Goal: Register for event/course

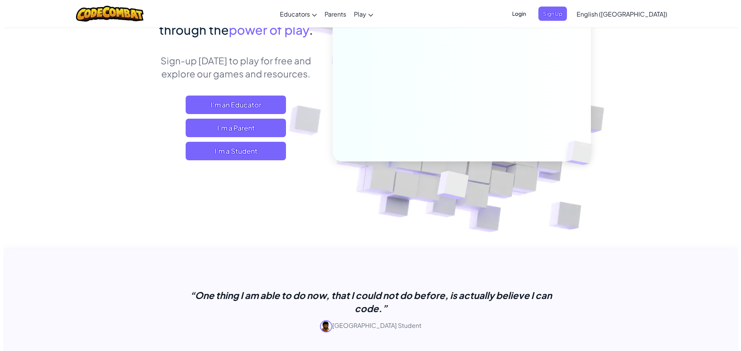
scroll to position [76, 0]
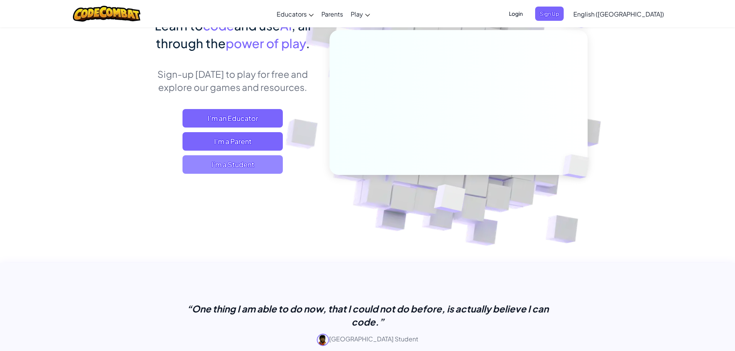
click at [238, 168] on span "I'm a Student" at bounding box center [232, 164] width 100 height 19
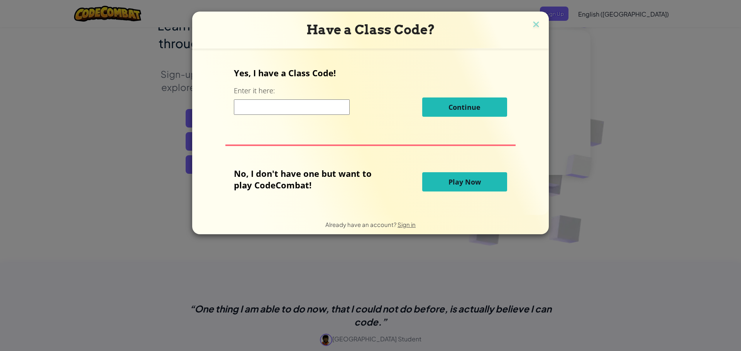
click at [324, 113] on input at bounding box center [292, 107] width 116 height 15
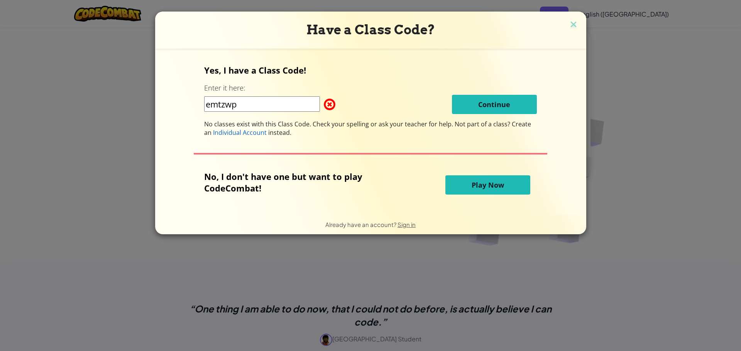
type input "emtzwp"
drag, startPoint x: 314, startPoint y: 106, endPoint x: 204, endPoint y: 61, distance: 119.5
click at [179, 103] on div "Yes, I have a Class Code! Enter it here: emtzwp Continue No classes exist with …" at bounding box center [371, 131] width 416 height 151
type input "W"
click at [243, 105] on input "EMTZWPIME" at bounding box center [262, 103] width 116 height 15
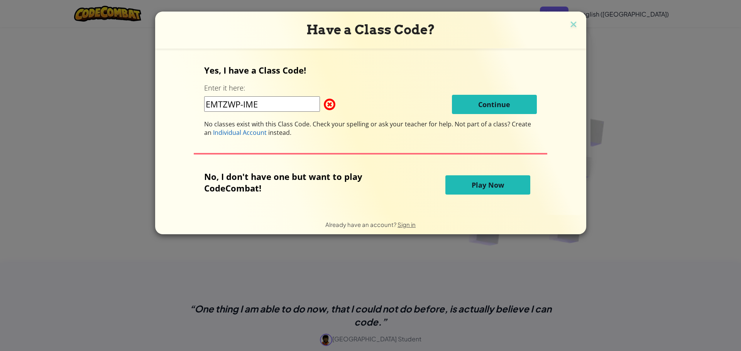
click at [223, 105] on input "EMTZWP-IME" at bounding box center [262, 103] width 116 height 15
click at [278, 98] on input "EMT-ZWP-IME" at bounding box center [262, 103] width 116 height 15
type input "E"
click at [292, 106] on input "SAMEHEVAY" at bounding box center [262, 103] width 116 height 15
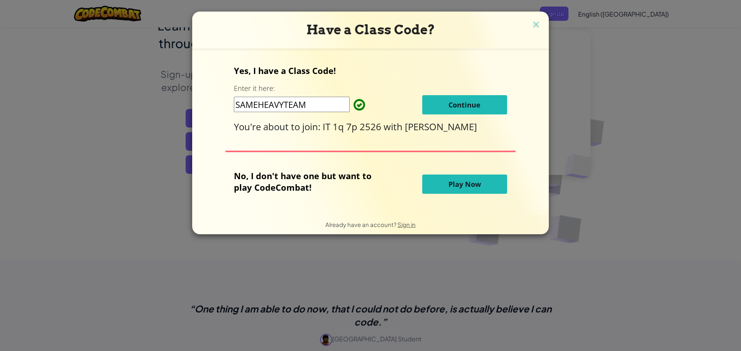
type input "SAMEHEAVYTEAM"
click at [454, 95] on button "Continue" at bounding box center [464, 104] width 85 height 19
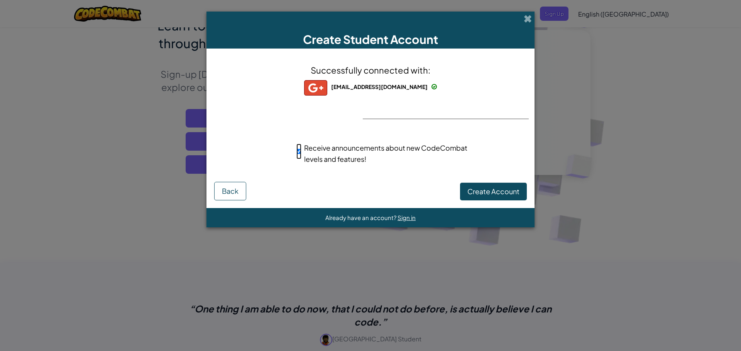
click at [298, 152] on input "Receive announcements about new CodeCombat levels and features!" at bounding box center [298, 151] width 5 height 15
checkbox input "false"
click at [477, 189] on span "Create Account" at bounding box center [493, 191] width 52 height 9
click at [510, 192] on button "Create Account" at bounding box center [493, 192] width 67 height 18
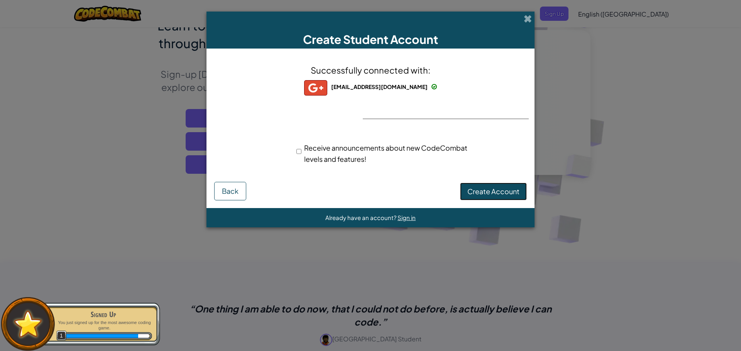
click at [484, 187] on button "Create Account" at bounding box center [493, 192] width 67 height 18
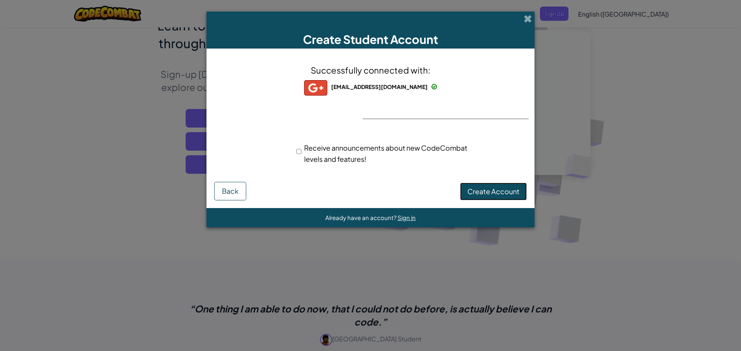
click at [484, 187] on button "Create Account" at bounding box center [493, 192] width 67 height 18
click at [449, 221] on div "Create Student Account Successfully connected with: [EMAIL_ADDRESS][DOMAIN_NAME…" at bounding box center [370, 120] width 328 height 216
click at [478, 179] on div "Successfully connected with: [EMAIL_ADDRESS][DOMAIN_NAME] [EMAIL_ADDRESS][DOMAI…" at bounding box center [370, 119] width 309 height 126
click at [487, 190] on button "Create Account" at bounding box center [493, 192] width 67 height 18
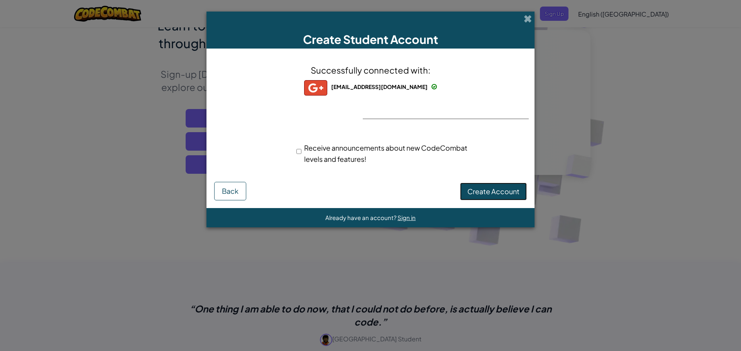
drag, startPoint x: 489, startPoint y: 191, endPoint x: 471, endPoint y: 216, distance: 31.2
click at [471, 216] on div "Create Student Account Successfully connected with: [EMAIL_ADDRESS][DOMAIN_NAME…" at bounding box center [370, 120] width 328 height 216
click at [471, 216] on div "Already have an account? Sign in" at bounding box center [370, 217] width 328 height 19
click at [465, 189] on button "Create Account" at bounding box center [493, 192] width 67 height 18
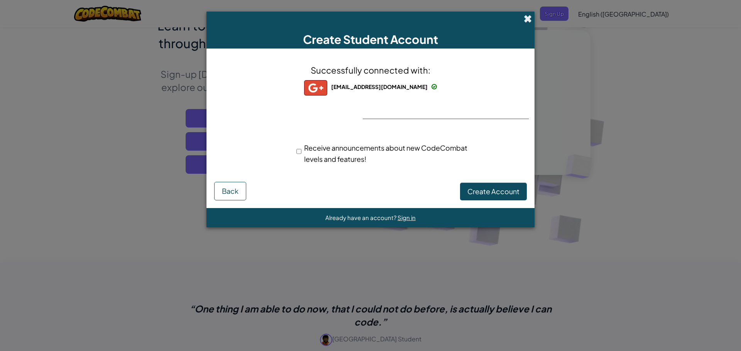
click at [528, 15] on span at bounding box center [528, 19] width 8 height 8
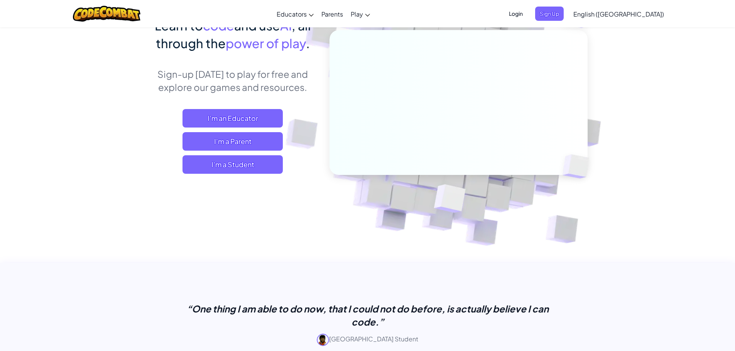
click at [527, 12] on span "Login" at bounding box center [515, 14] width 23 height 14
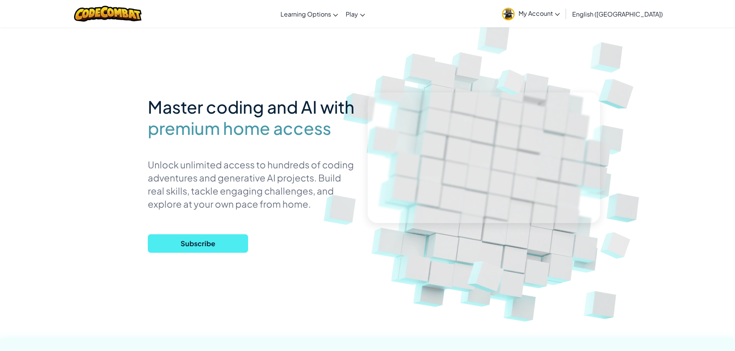
scroll to position [76, 0]
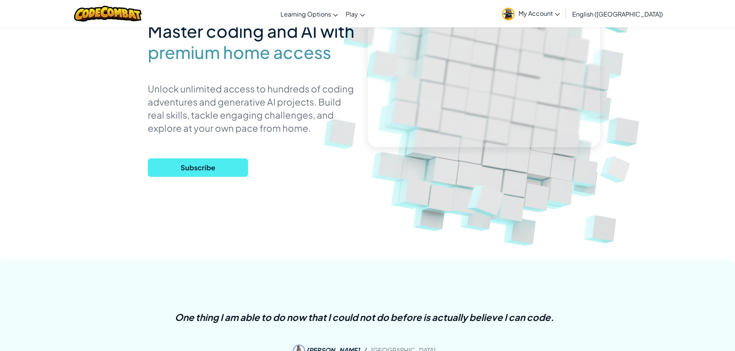
click at [0, 0] on link "CodeCombat Home" at bounding box center [0, 0] width 0 height 0
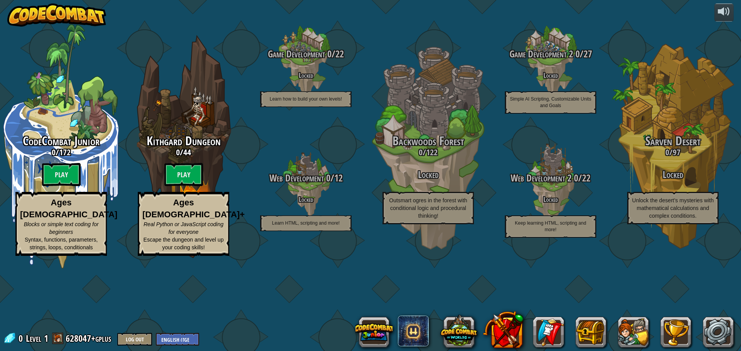
click at [69, 17] on img at bounding box center [56, 14] width 99 height 23
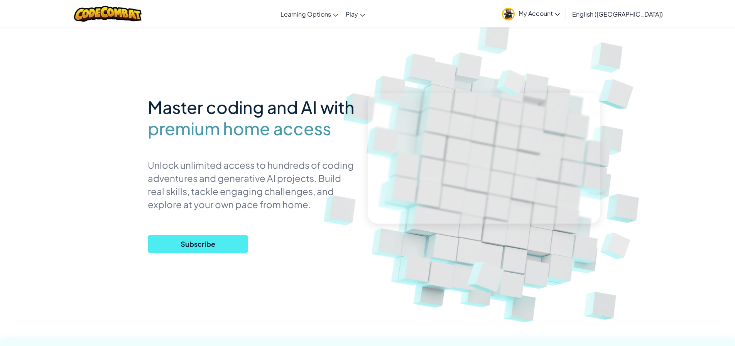
click at [560, 14] on span "My Account" at bounding box center [539, 13] width 41 height 8
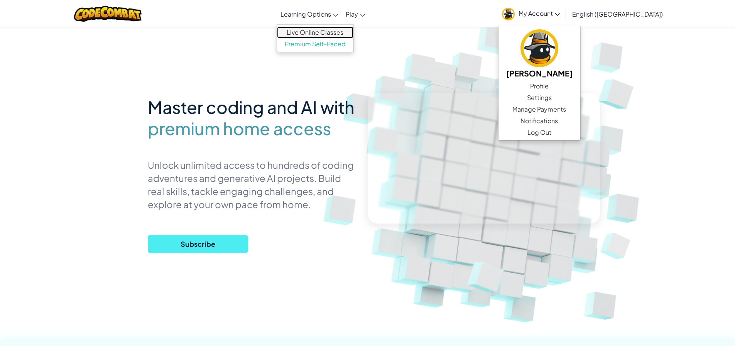
click at [352, 27] on link "Live Online Classes" at bounding box center [315, 33] width 76 height 12
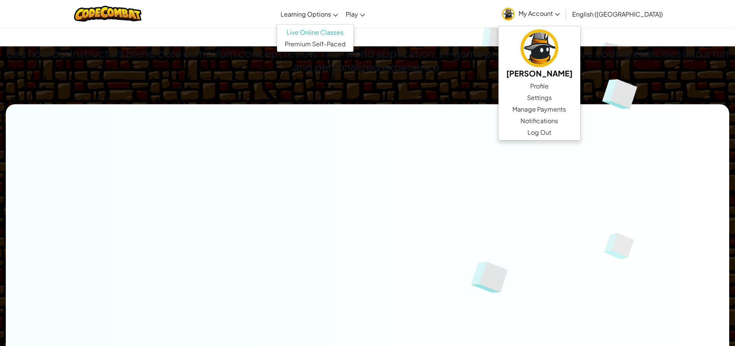
click at [331, 17] on span "Learning Options" at bounding box center [305, 14] width 51 height 8
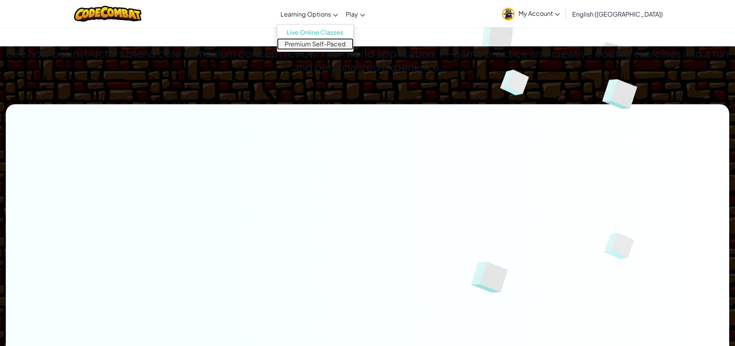
click at [350, 41] on link "Premium Self-Paced" at bounding box center [315, 44] width 76 height 12
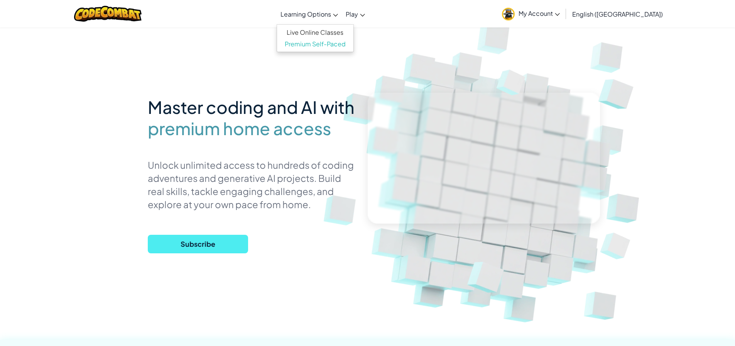
click at [560, 17] on span "My Account" at bounding box center [539, 13] width 41 height 8
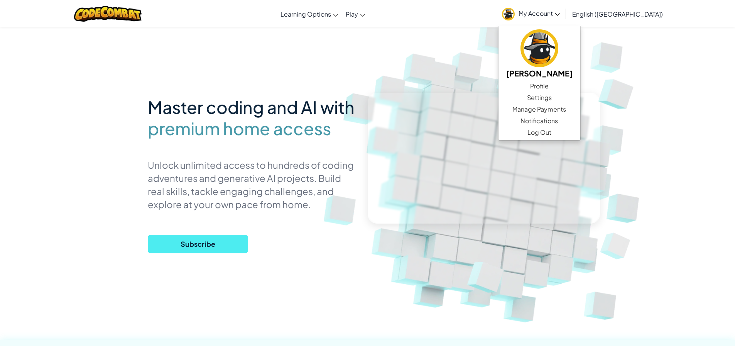
click at [636, 5] on link "English ([GEOGRAPHIC_DATA])" at bounding box center [617, 13] width 98 height 21
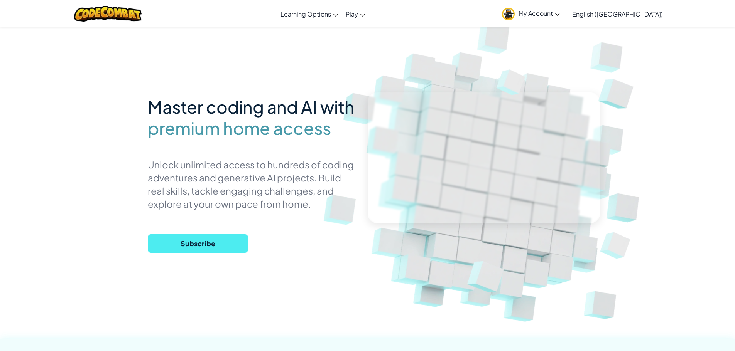
click at [560, 14] on span "My Account" at bounding box center [539, 13] width 41 height 8
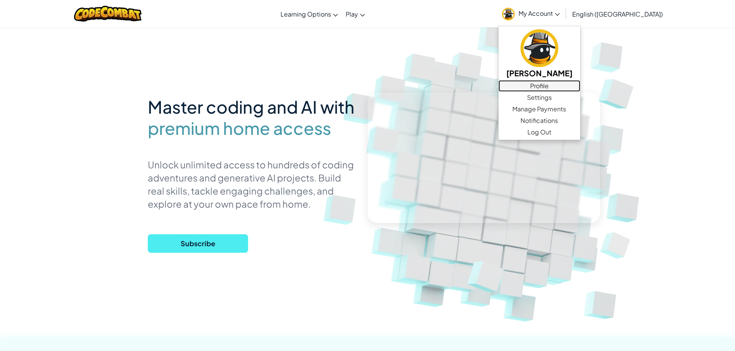
click at [580, 87] on link "Profile" at bounding box center [539, 86] width 82 height 12
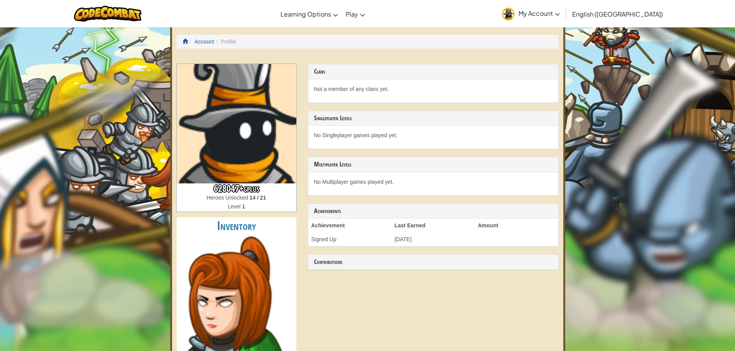
click at [560, 14] on span "My Account" at bounding box center [539, 13] width 41 height 8
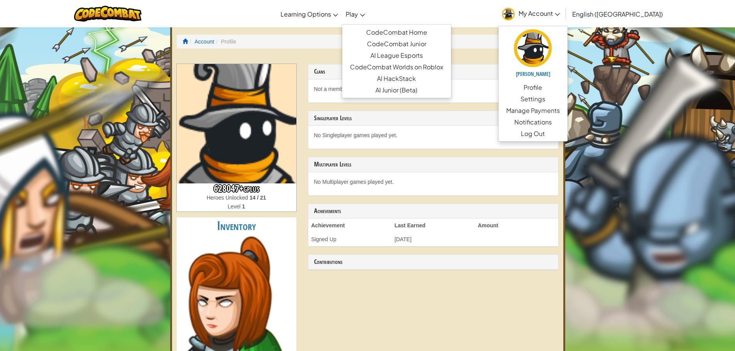
click at [365, 15] on icon at bounding box center [362, 15] width 5 height 3
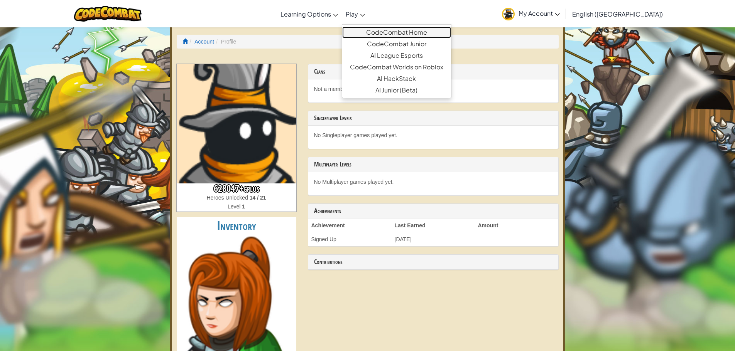
click at [404, 29] on link "CodeCombat Home" at bounding box center [396, 33] width 109 height 12
